Goal: Download file/media

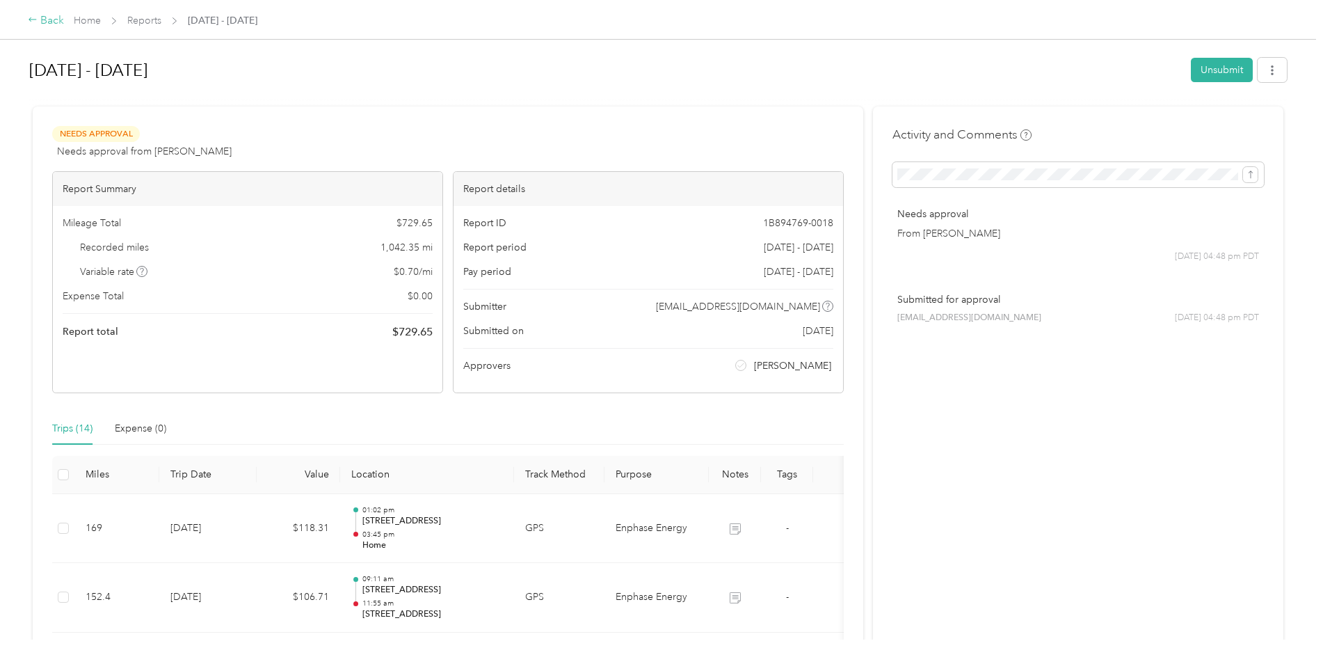
click at [51, 13] on div "Back" at bounding box center [46, 21] width 36 height 17
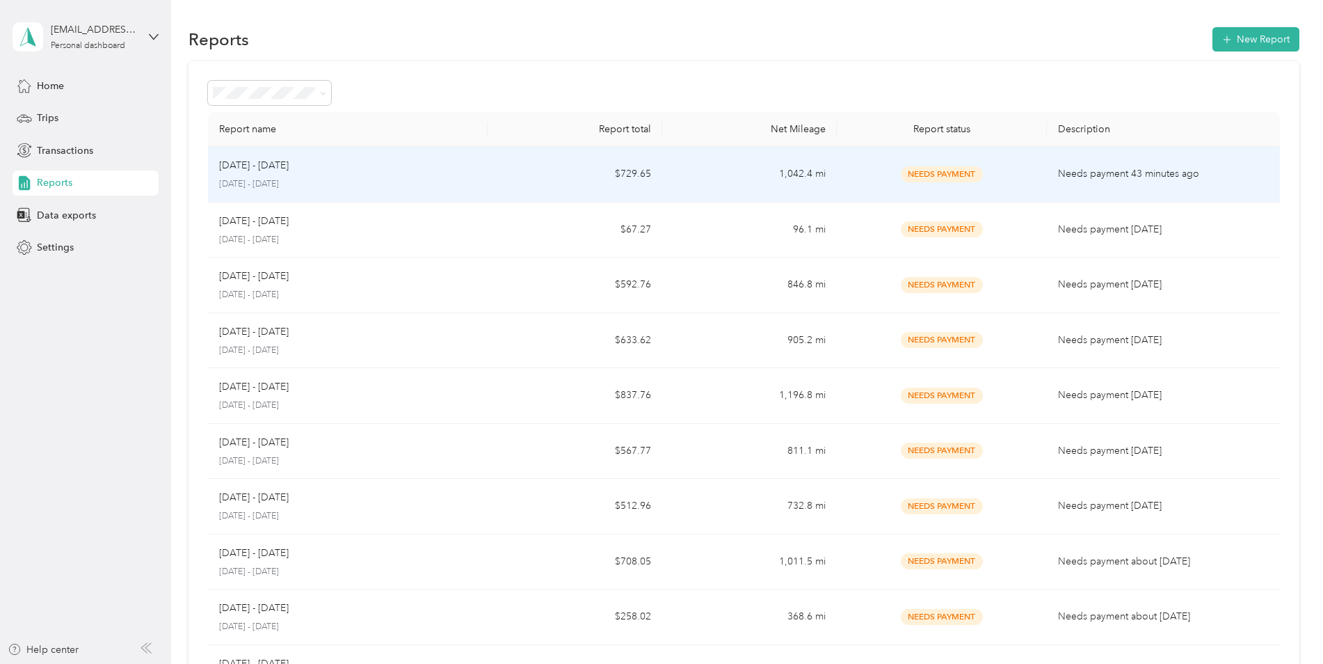
click at [468, 186] on p "[DATE] - [DATE]" at bounding box center [347, 184] width 257 height 13
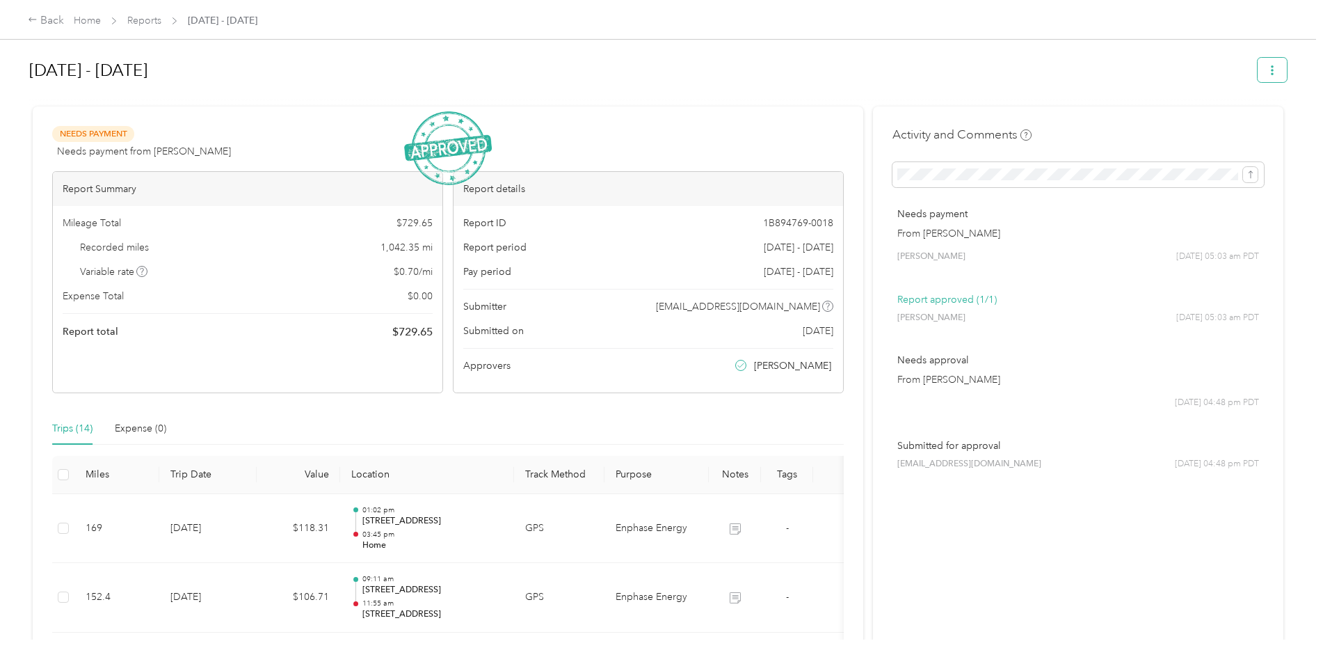
click at [1272, 74] on icon "button" at bounding box center [1273, 70] width 10 height 10
click at [1259, 124] on div "Download" at bounding box center [1233, 121] width 83 height 15
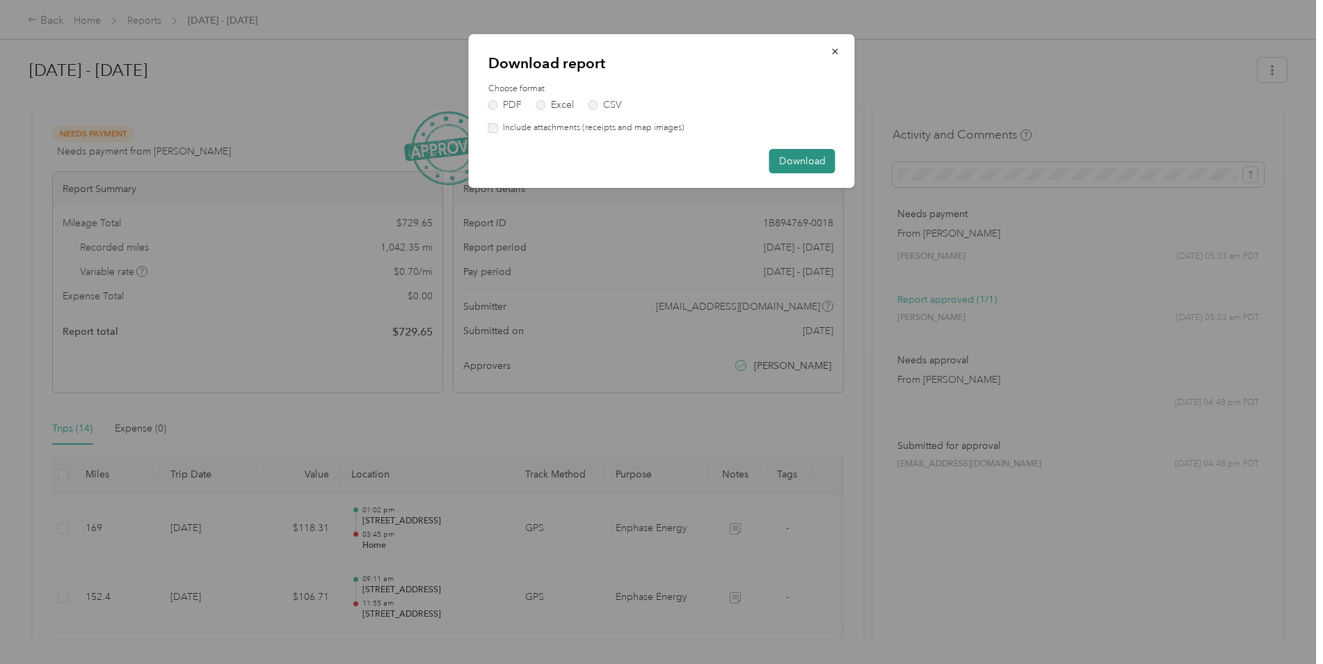
click at [802, 150] on button "Download" at bounding box center [802, 161] width 66 height 24
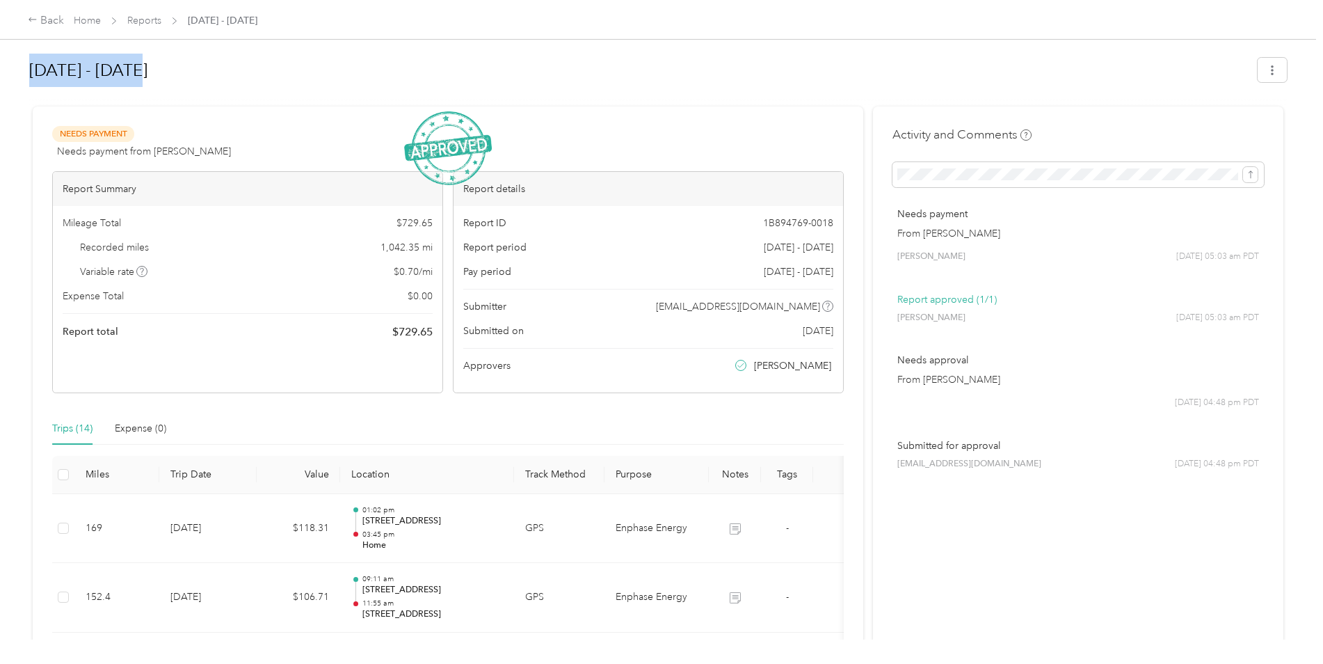
drag, startPoint x: 136, startPoint y: 63, endPoint x: -2, endPoint y: 79, distance: 139.4
click at [0, 79] on html "Back Home Reports [DATE] - [DATE] [DATE] - [DATE] Needs Payment Needs payment f…" at bounding box center [658, 332] width 1316 height 664
copy h1 "[DATE] - [DATE]"
click at [1271, 70] on icon "button" at bounding box center [1272, 70] width 3 height 10
click at [1214, 113] on li "Download" at bounding box center [1233, 121] width 102 height 24
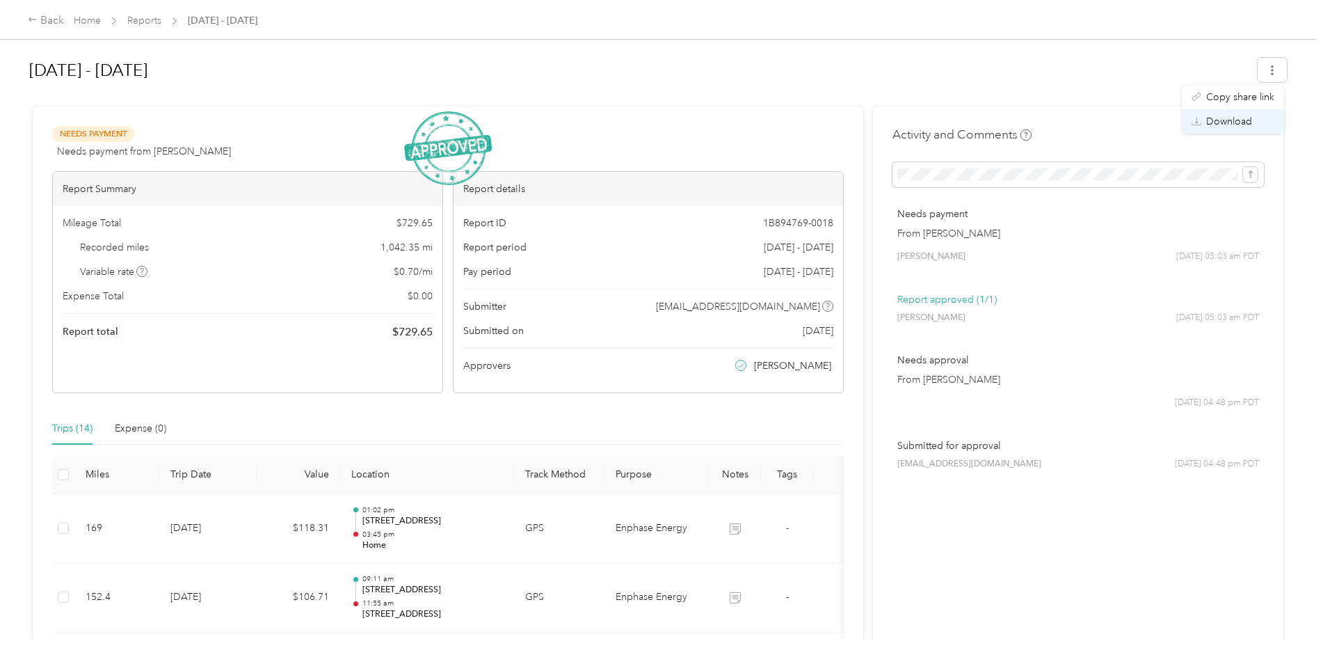
click at [1199, 125] on icon at bounding box center [1197, 121] width 10 height 10
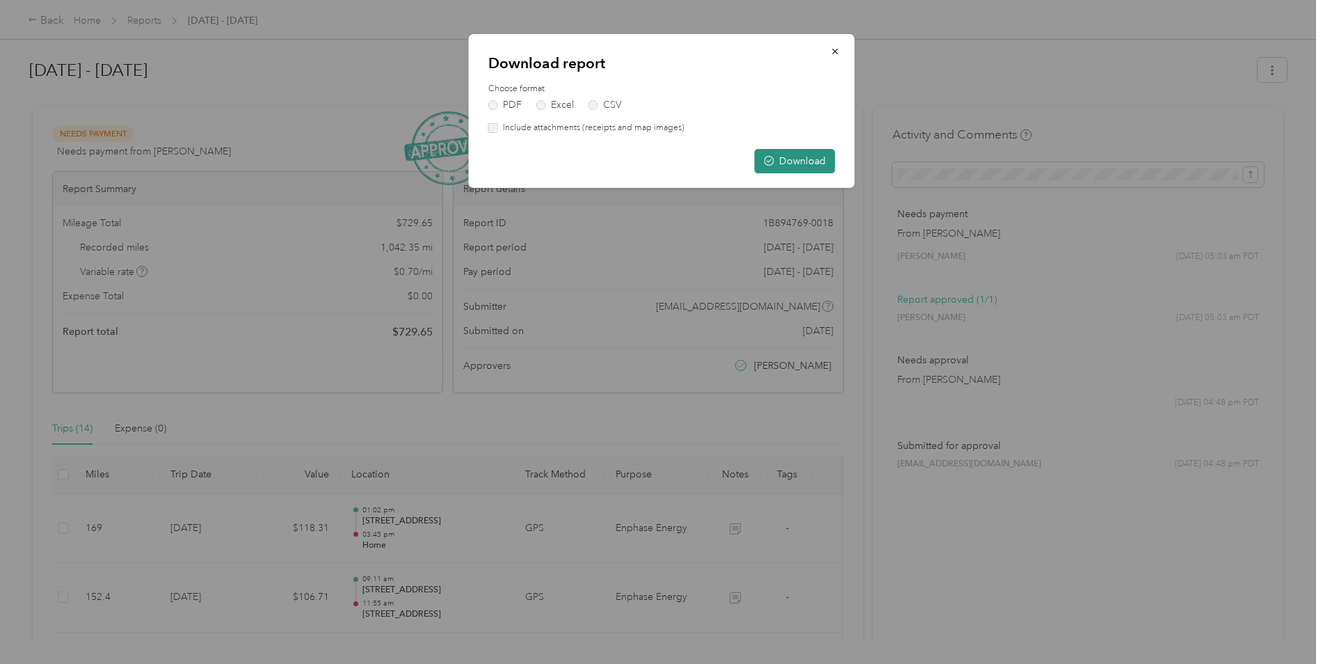
click at [808, 161] on button "Download" at bounding box center [795, 161] width 81 height 24
